Goal: Task Accomplishment & Management: Complete application form

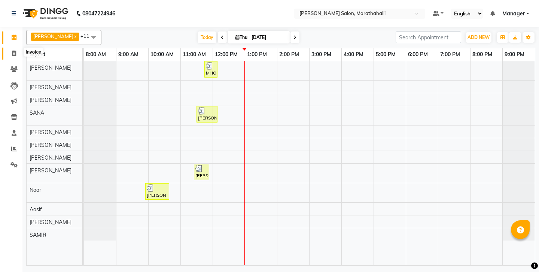
click at [12, 52] on icon at bounding box center [14, 54] width 4 height 6
select select "service"
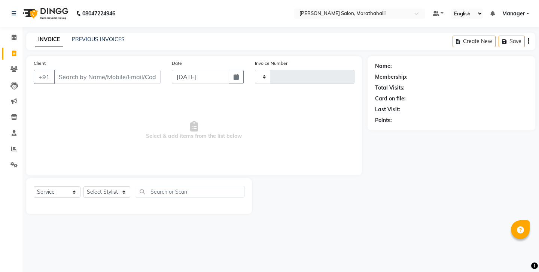
type input "6234"
select select "4783"
click at [77, 39] on link "PREVIOUS INVOICES" at bounding box center [98, 39] width 53 height 7
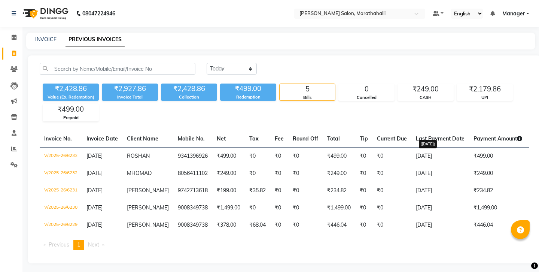
click at [517, 136] on icon at bounding box center [519, 138] width 5 height 5
click at [37, 39] on link "INVOICE" at bounding box center [45, 39] width 21 height 7
select select "4783"
select select "service"
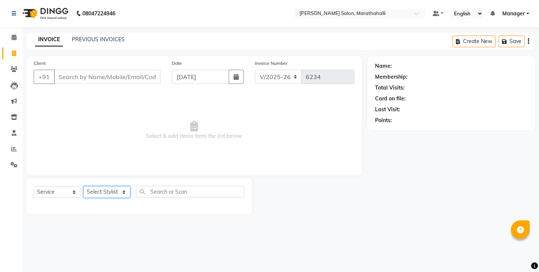
select select "28905"
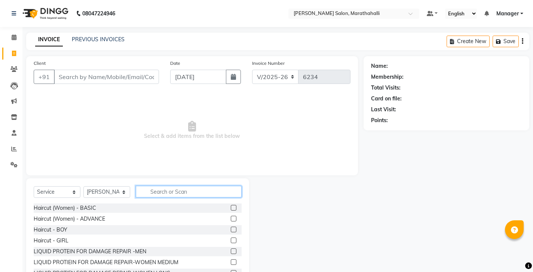
click at [174, 186] on input "text" at bounding box center [189, 192] width 106 height 12
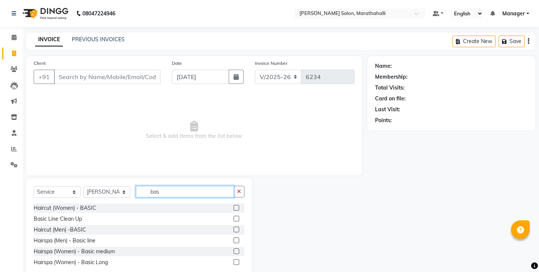
type input "bas"
click at [237, 226] on label at bounding box center [237, 229] width 6 height 6
click at [237, 227] on input "checkbox" at bounding box center [236, 229] width 5 height 5
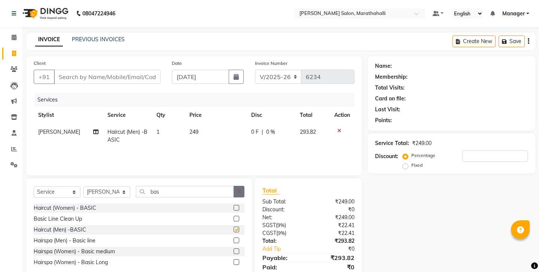
checkbox input "false"
click at [241, 189] on icon "button" at bounding box center [239, 191] width 4 height 5
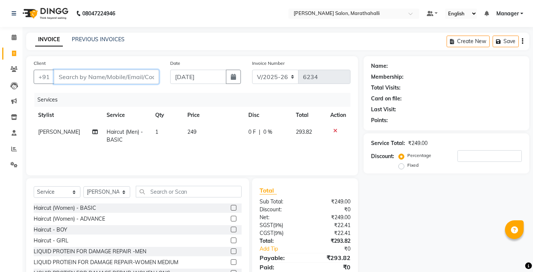
click at [97, 71] on input "Client" at bounding box center [106, 77] width 105 height 14
type input "9"
type input "0"
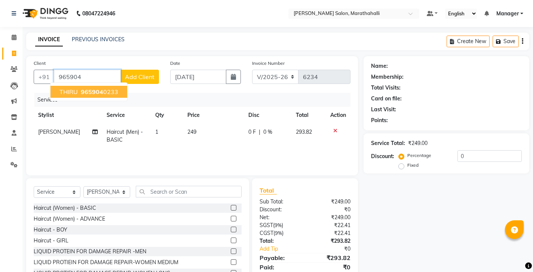
click at [87, 88] on span "965904" at bounding box center [92, 91] width 22 height 7
type input "9659040233"
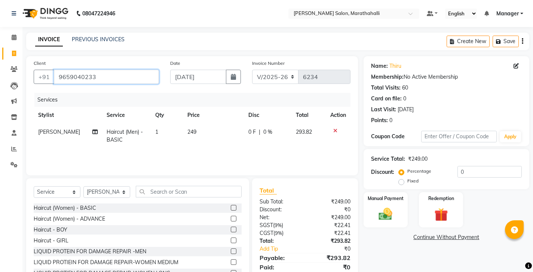
click at [65, 70] on input "9659040233" at bounding box center [106, 77] width 105 height 14
click at [338, 128] on icon at bounding box center [335, 130] width 4 height 5
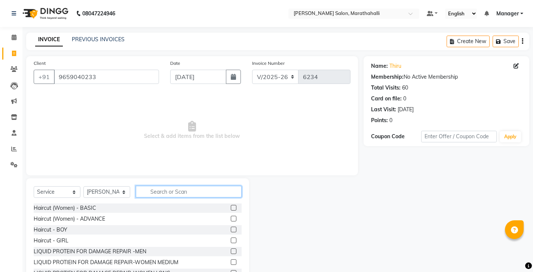
click at [154, 186] on input "text" at bounding box center [189, 192] width 106 height 12
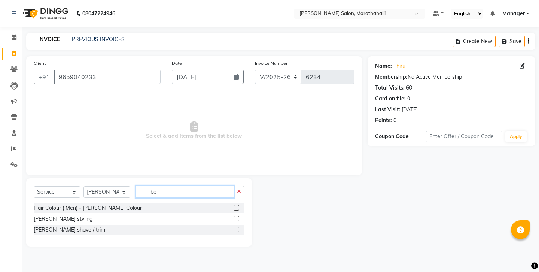
type input "be"
click at [239, 226] on label at bounding box center [237, 229] width 6 height 6
click at [238, 227] on input "checkbox" at bounding box center [236, 229] width 5 height 5
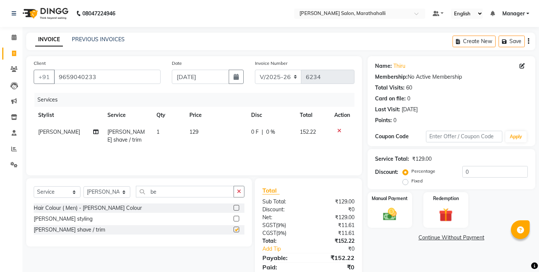
checkbox input "false"
click at [387, 206] on img at bounding box center [389, 214] width 23 height 16
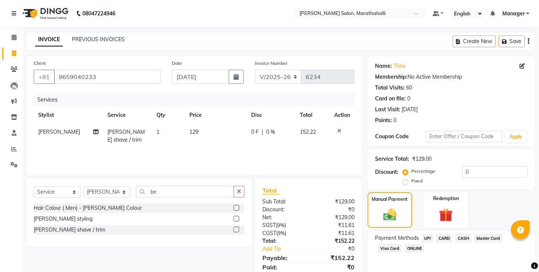
click at [422, 234] on span "UPI" at bounding box center [428, 238] width 12 height 9
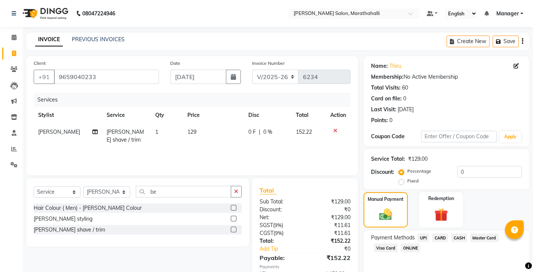
scroll to position [25, 0]
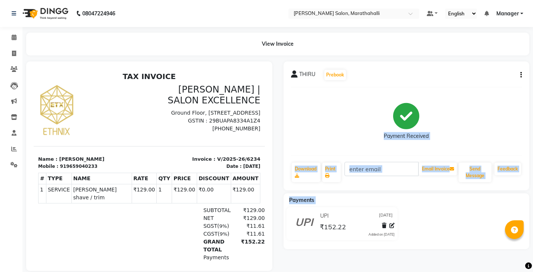
drag, startPoint x: 272, startPoint y: 128, endPoint x: 332, endPoint y: 186, distance: 83.1
click at [331, 187] on div "THIRU Prebook Payment Received Download Print Email Invoice Send Message Feedba…" at bounding box center [406, 165] width 257 height 209
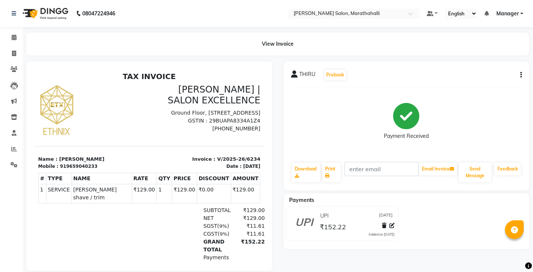
click at [325, 129] on div "Payment Received" at bounding box center [406, 121] width 231 height 56
drag, startPoint x: 308, startPoint y: 186, endPoint x: 325, endPoint y: 125, distance: 63.3
click at [378, 141] on div "THIRU Prebook Payment Received Download Print Email Invoice Send Message Feedba…" at bounding box center [407, 125] width 246 height 129
click at [15, 51] on icon at bounding box center [14, 54] width 4 height 6
select select "service"
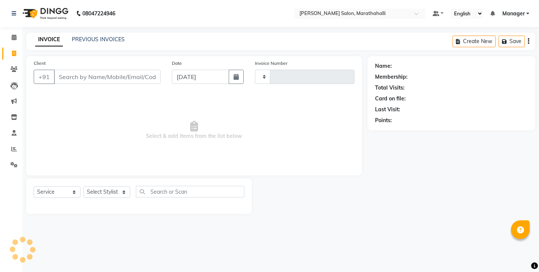
type input "6235"
select select "4783"
click at [83, 36] on link "PREVIOUS INVOICES" at bounding box center [98, 39] width 53 height 7
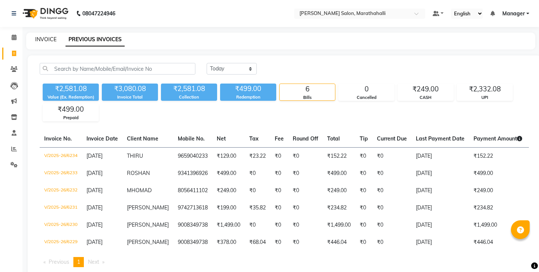
click at [45, 36] on link "INVOICE" at bounding box center [45, 39] width 21 height 7
select select "service"
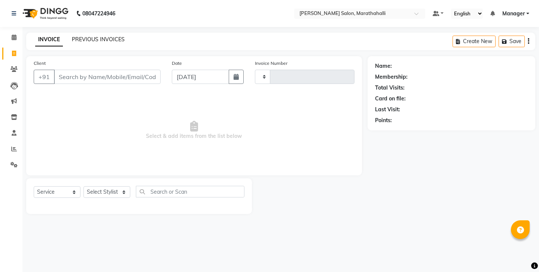
type input "6235"
select select "4783"
click at [80, 38] on link "PREVIOUS INVOICES" at bounding box center [98, 39] width 53 height 7
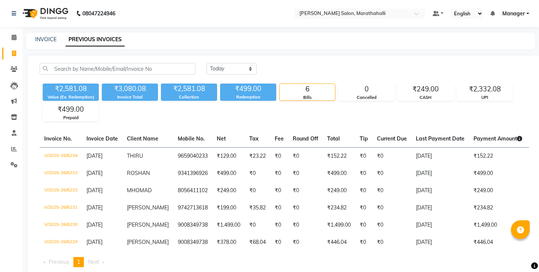
click at [23, 143] on main "INVOICE PREVIOUS INVOICES [DATE] [DATE] Custom Range ₹2,581.08 Value (Ex. Redem…" at bounding box center [280, 162] width 516 height 259
click at [21, 138] on body "08047224946 Select Location × [PERSON_NAME] Salon, Marathahalli Default Panel M…" at bounding box center [269, 136] width 539 height 272
click at [18, 145] on span at bounding box center [13, 149] width 13 height 9
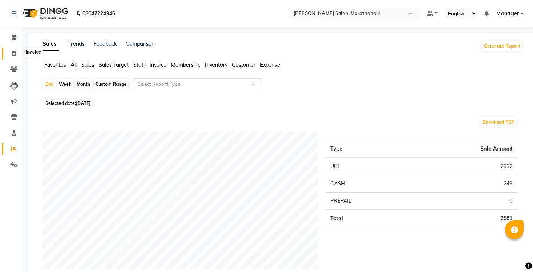
click at [13, 51] on icon at bounding box center [14, 54] width 4 height 6
select select "4783"
select select "service"
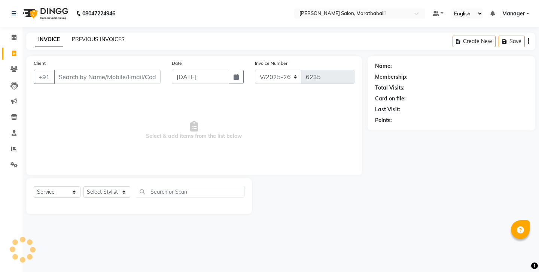
click at [75, 36] on link "PREVIOUS INVOICES" at bounding box center [98, 39] width 53 height 7
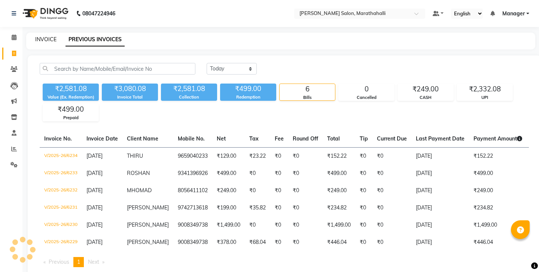
click at [42, 37] on link "INVOICE" at bounding box center [45, 39] width 21 height 7
select select "4783"
select select "service"
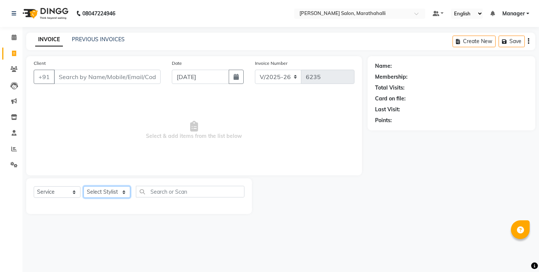
select select "67270"
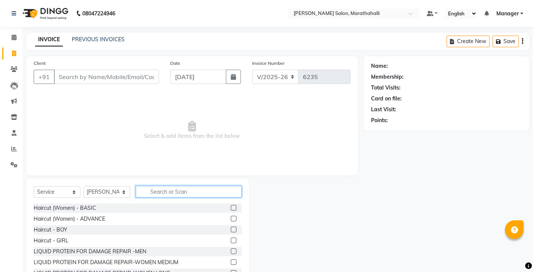
click at [173, 186] on input "text" at bounding box center [189, 192] width 106 height 12
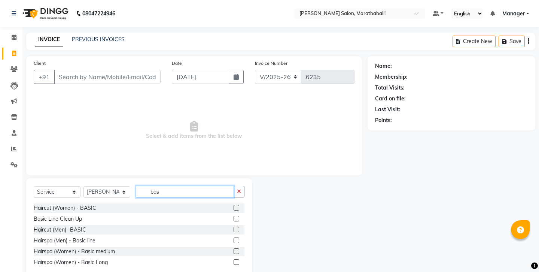
type input "bas"
click at [239, 226] on label at bounding box center [237, 229] width 6 height 6
click at [238, 227] on input "checkbox" at bounding box center [236, 229] width 5 height 5
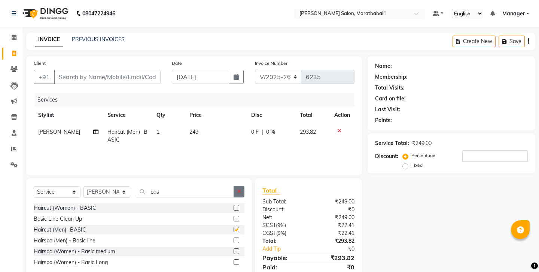
checkbox input "false"
click at [239, 189] on icon "button" at bounding box center [239, 191] width 4 height 5
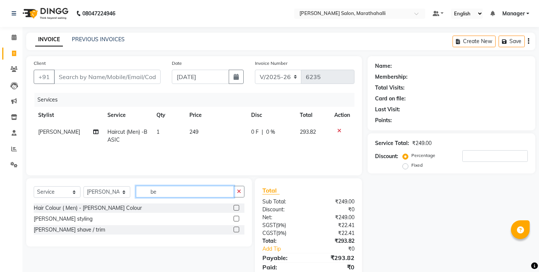
type input "be"
click at [239, 226] on label at bounding box center [237, 229] width 6 height 6
click at [238, 227] on input "checkbox" at bounding box center [236, 229] width 5 height 5
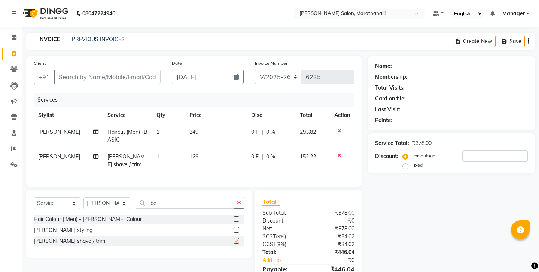
checkbox input "false"
click at [94, 74] on input "Client" at bounding box center [107, 77] width 107 height 14
click at [82, 70] on input "Client" at bounding box center [107, 77] width 107 height 14
type input "7"
type input "0"
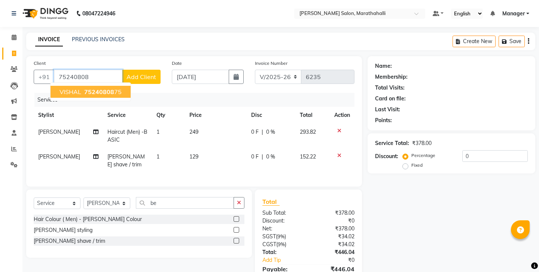
click at [100, 88] on span "75240808" at bounding box center [99, 91] width 30 height 7
type input "7524080875"
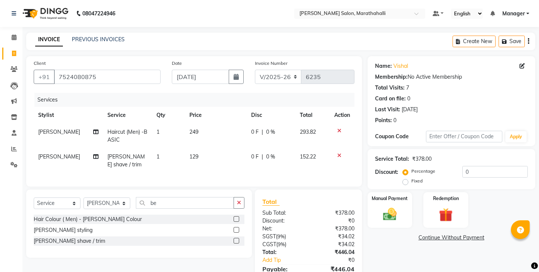
click at [529, 41] on icon "button" at bounding box center [528, 41] width 1 height 0
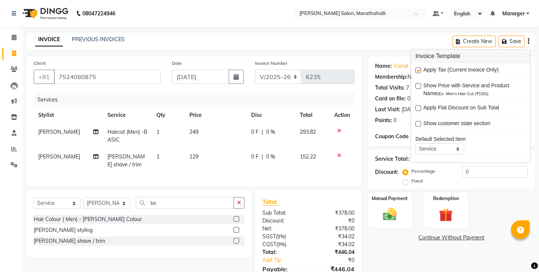
click at [418, 67] on label at bounding box center [418, 70] width 6 height 6
click at [418, 68] on input "checkbox" at bounding box center [417, 70] width 5 height 5
checkbox input "false"
click at [412, 222] on div "Name: Vishal Membership: No Active Membership Total Visits: 7 Card on file: 0 L…" at bounding box center [453, 170] width 173 height 228
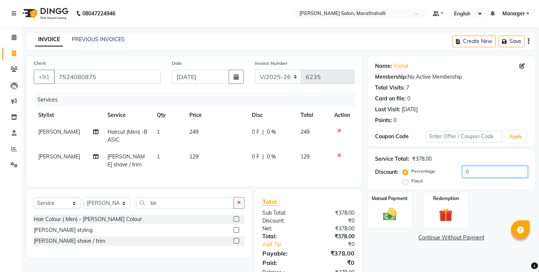
drag, startPoint x: 457, startPoint y: 147, endPoint x: 433, endPoint y: 144, distance: 24.6
click at [433, 166] on div "Percentage Fixed 0" at bounding box center [465, 176] width 123 height 20
type input "20"
click at [422, 222] on div "Name: Vishal Membership: No Active Membership Total Visits: 7 Card on file: 0 L…" at bounding box center [453, 170] width 173 height 228
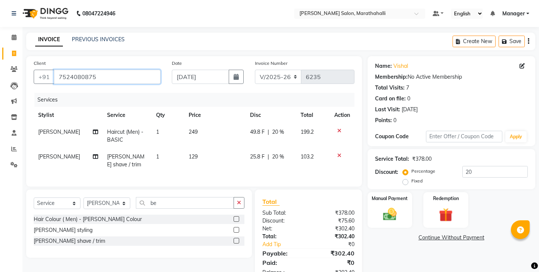
click at [69, 70] on input "7524080875" at bounding box center [107, 77] width 107 height 14
click at [422, 177] on label "Fixed" at bounding box center [416, 180] width 11 height 7
click at [409, 178] on input "Fixed" at bounding box center [406, 180] width 5 height 5
radio input "true"
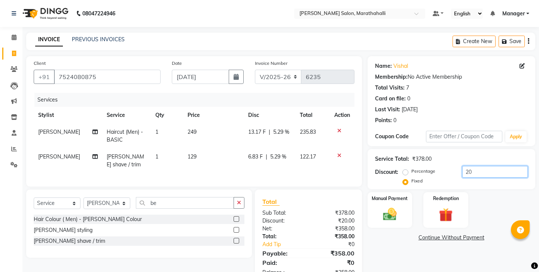
drag, startPoint x: 471, startPoint y: 147, endPoint x: 417, endPoint y: 147, distance: 53.9
click at [417, 166] on div "Percentage Fixed 20" at bounding box center [465, 176] width 123 height 20
type input "128"
click at [397, 191] on div "Manual Payment" at bounding box center [389, 209] width 46 height 37
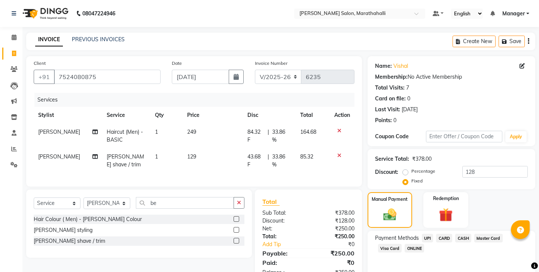
click at [341, 153] on icon at bounding box center [339, 155] width 4 height 5
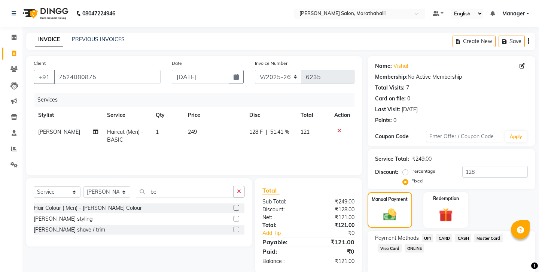
click at [393, 232] on div "Payment Methods UPI CARD CASH Master Card Visa Card ONLINE" at bounding box center [451, 253] width 168 height 45
click at [422, 234] on span "UPI" at bounding box center [428, 238] width 12 height 9
click at [411, 168] on label "Percentage" at bounding box center [423, 171] width 24 height 7
click at [404, 168] on input "Percentage" at bounding box center [406, 170] width 5 height 5
radio input "true"
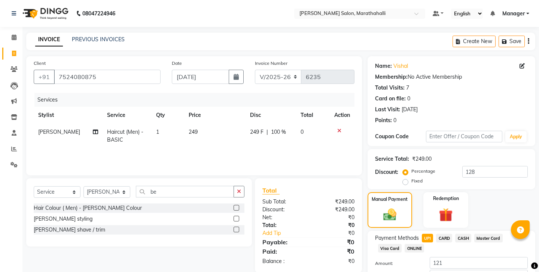
type input "100"
click at [436, 234] on span "CARD" at bounding box center [444, 238] width 16 height 9
type input "0"
click at [422, 177] on label "Fixed" at bounding box center [416, 180] width 11 height 7
click at [409, 178] on input "Fixed" at bounding box center [406, 180] width 5 height 5
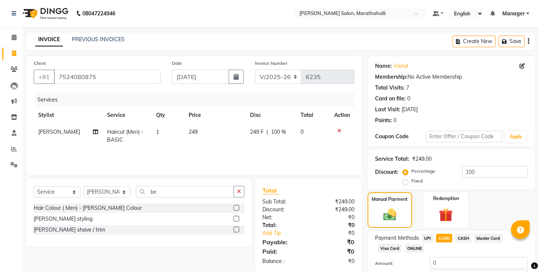
radio input "true"
click at [411, 168] on label "Percentage" at bounding box center [423, 171] width 24 height 7
click at [404, 168] on input "Percentage" at bounding box center [406, 170] width 5 height 5
radio input "true"
drag, startPoint x: 466, startPoint y: 147, endPoint x: 425, endPoint y: 144, distance: 41.3
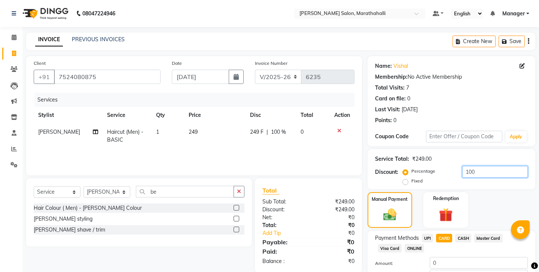
click at [425, 166] on div "Percentage Fixed 100" at bounding box center [465, 176] width 123 height 20
click at [422, 234] on span "UPI" at bounding box center [428, 238] width 12 height 9
type input "249"
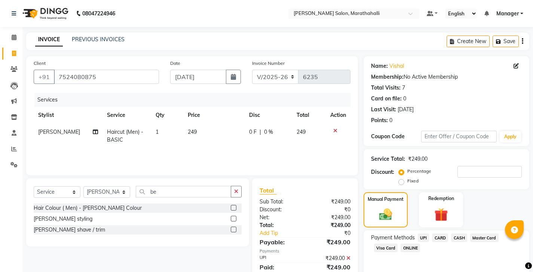
scroll to position [25, 0]
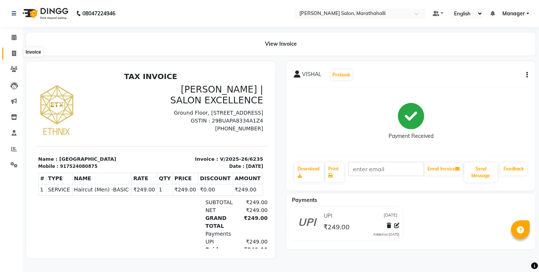
click at [11, 51] on span at bounding box center [13, 53] width 13 height 9
select select "service"
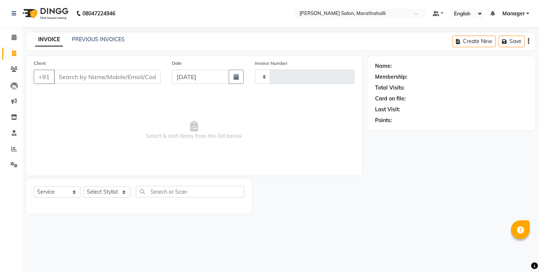
type input "6236"
select select "4783"
click at [84, 36] on link "PREVIOUS INVOICES" at bounding box center [98, 39] width 53 height 7
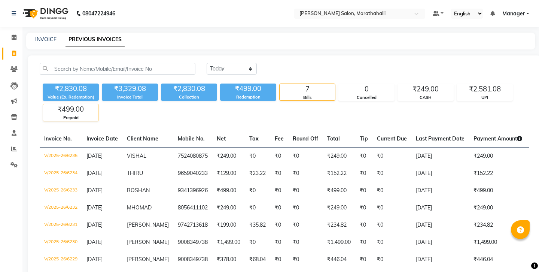
click at [70, 115] on div "Prepaid" at bounding box center [70, 118] width 55 height 6
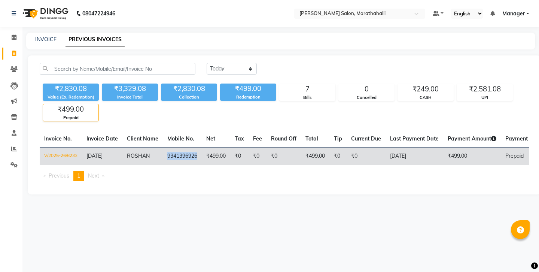
copy td "9341396926"
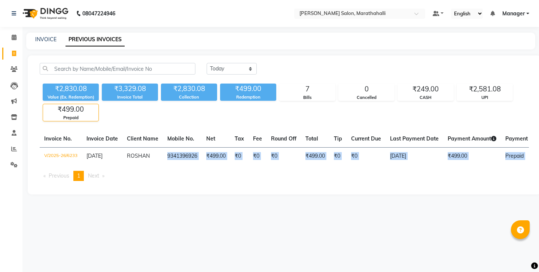
drag, startPoint x: 142, startPoint y: 132, endPoint x: 168, endPoint y: 153, distance: 32.8
click at [168, 153] on div "Invoice No. Invoice Date Client Name Mobile No. Net Tax Fee Round Off Total Tip…" at bounding box center [284, 158] width 498 height 57
